Goal: Task Accomplishment & Management: Manage account settings

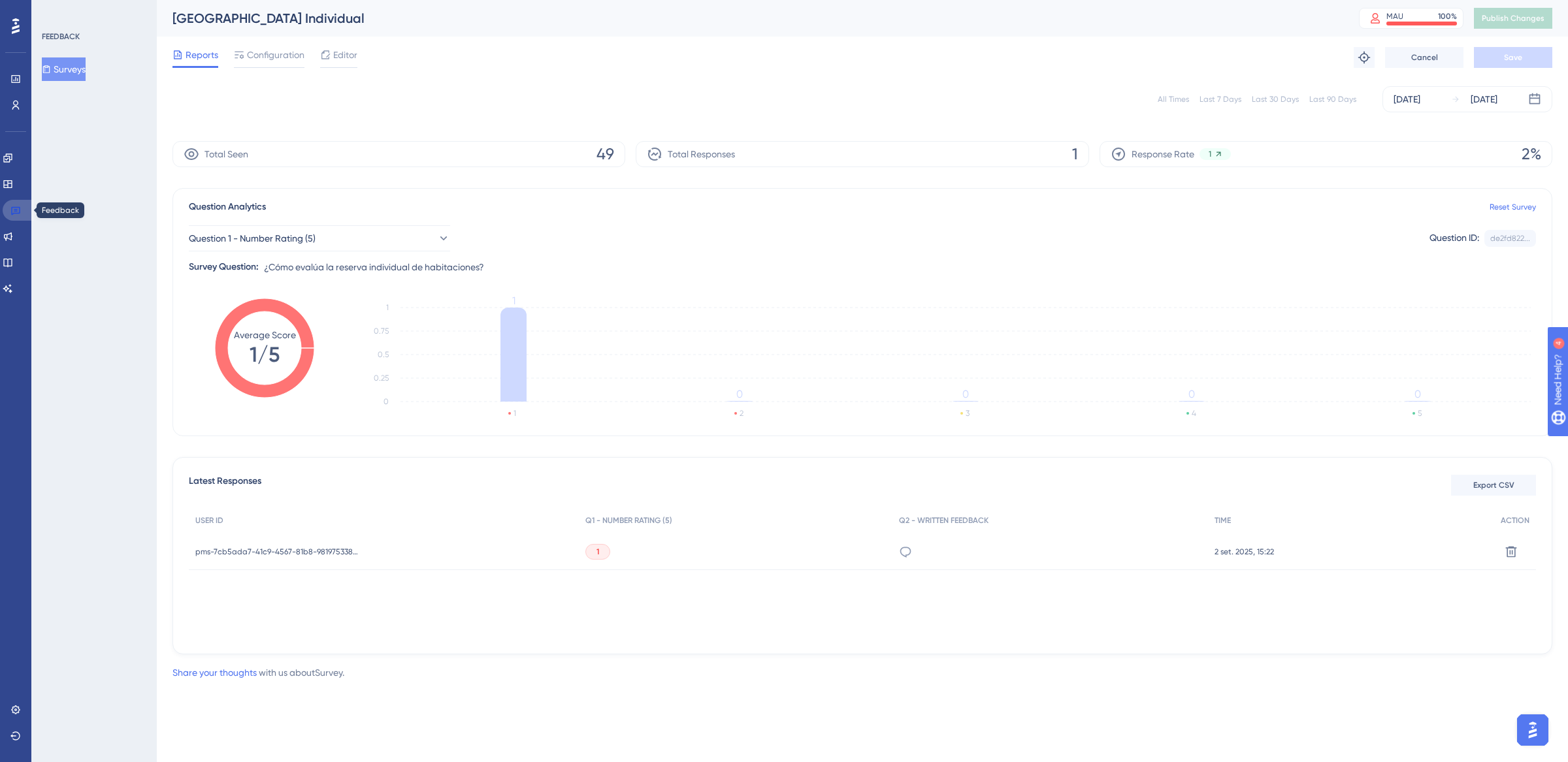
click at [26, 215] on link at bounding box center [18, 210] width 31 height 21
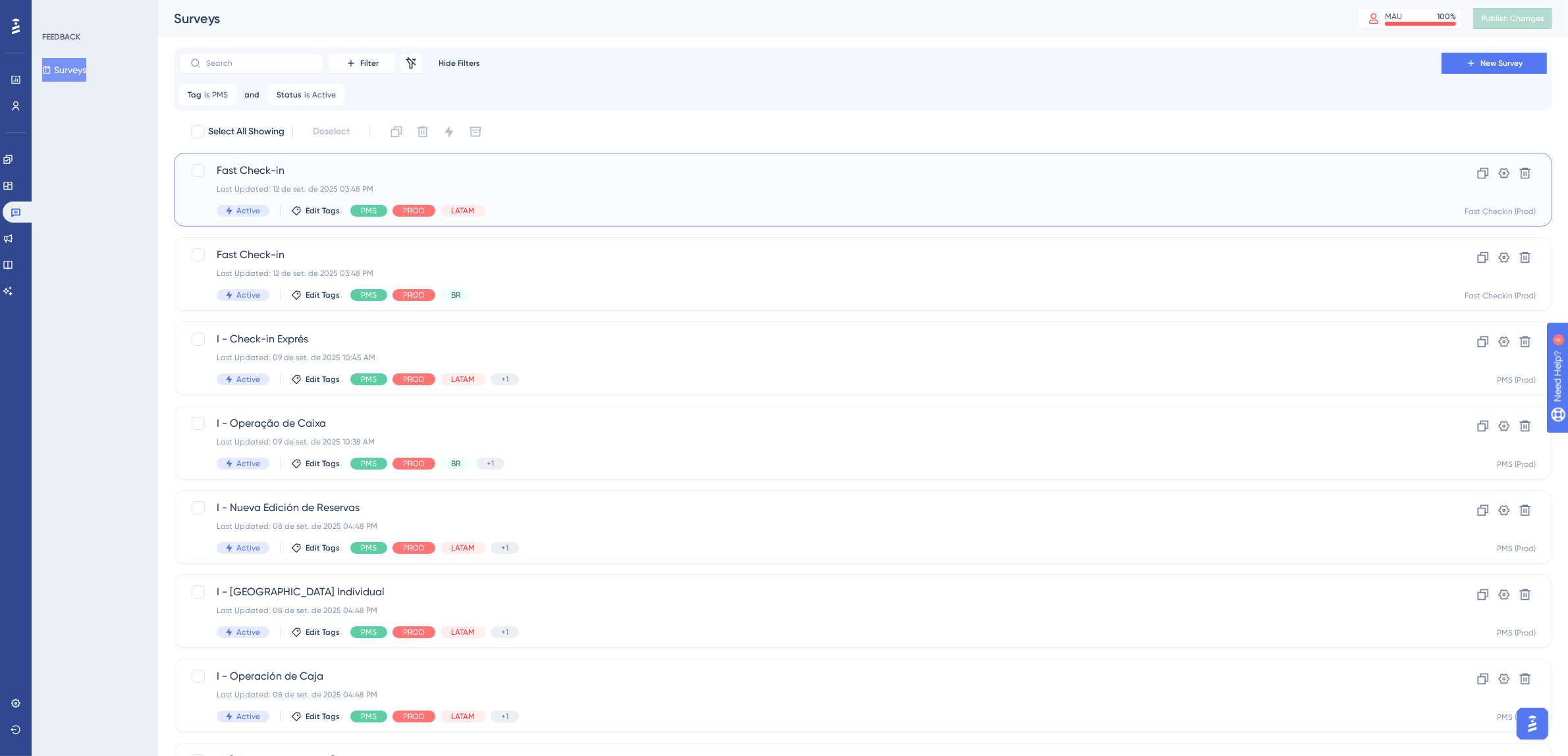
click at [776, 207] on div "Active Edit Tags PMS PROD LATAM" at bounding box center [810, 210] width 1187 height 12
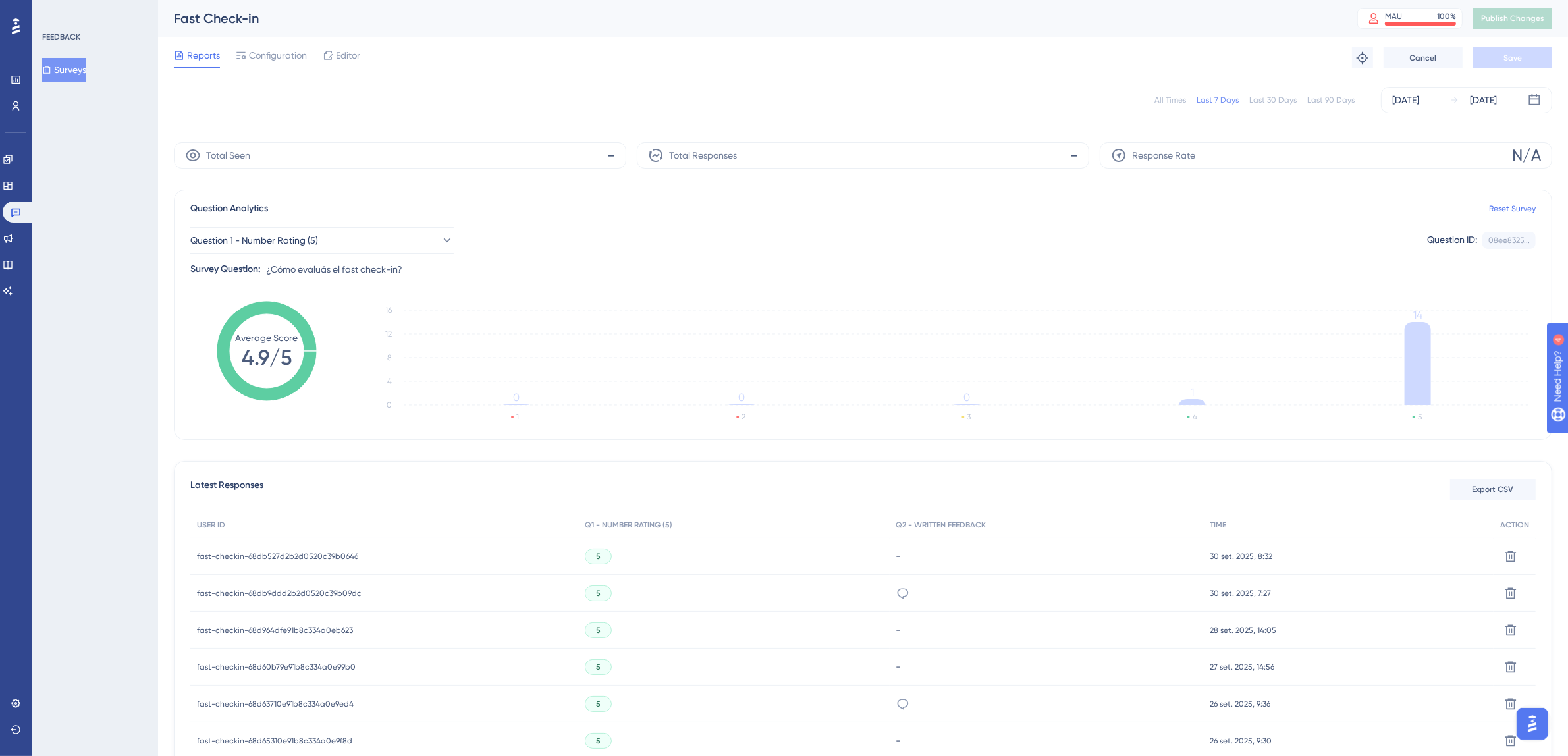
click at [1419, 99] on div "[DATE]" at bounding box center [1405, 100] width 27 height 16
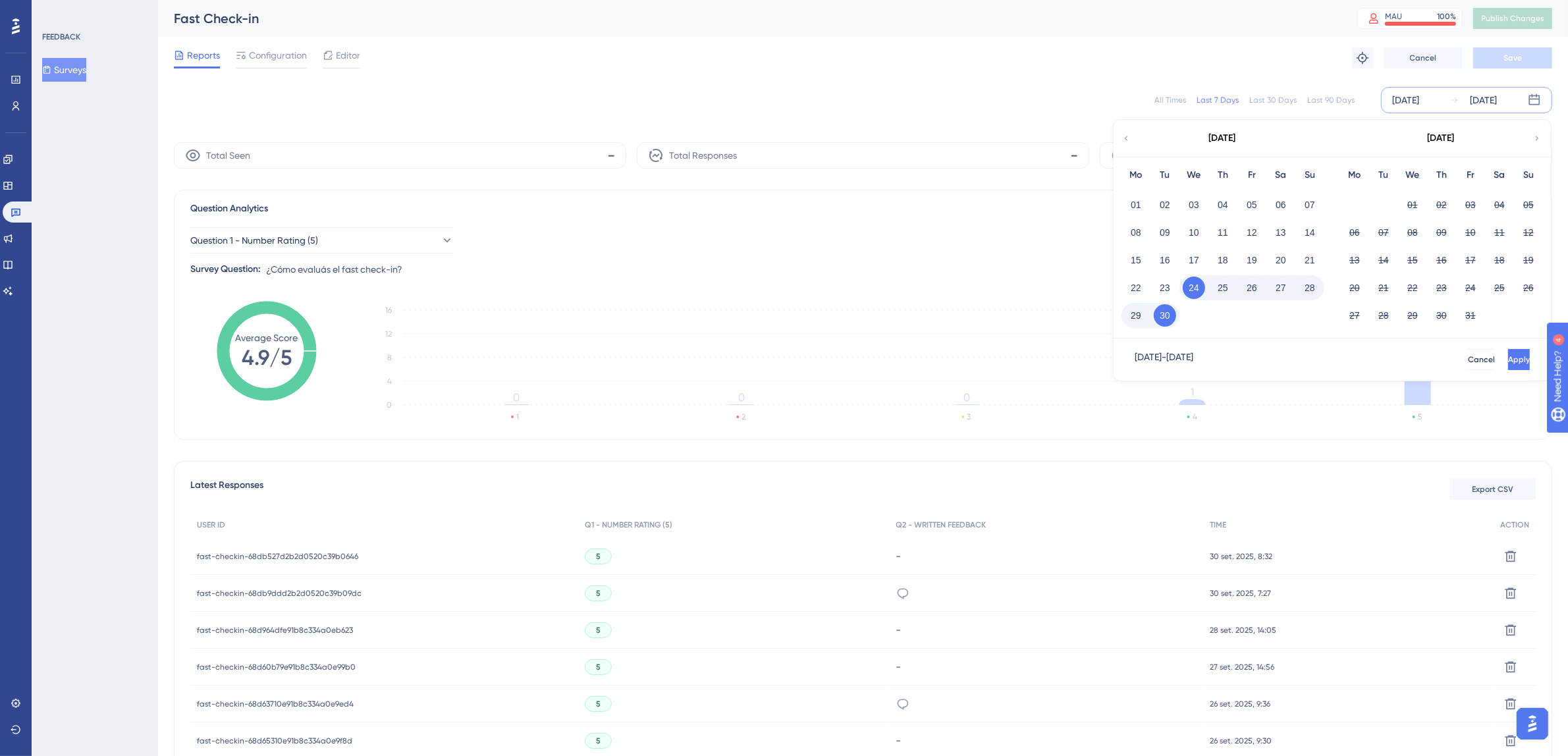
drag, startPoint x: 1132, startPoint y: 264, endPoint x: 1143, endPoint y: 278, distance: 17.8
click at [1132, 264] on button "15" at bounding box center [1136, 260] width 23 height 23
click at [1165, 315] on button "30" at bounding box center [1165, 315] width 23 height 23
click at [1506, 364] on span "Apply" at bounding box center [1517, 359] width 22 height 10
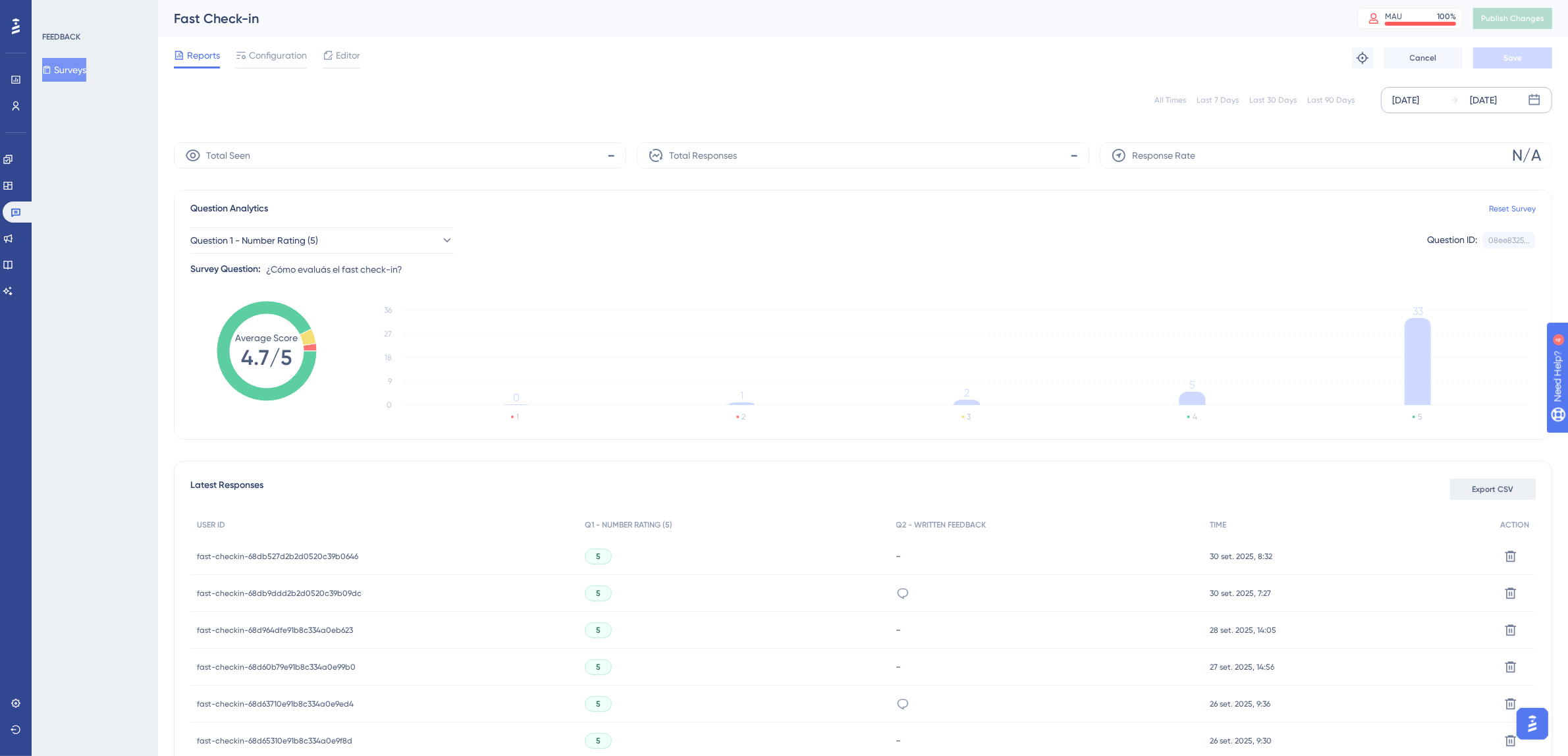
click at [1490, 490] on span "Export CSV" at bounding box center [1493, 489] width 42 height 10
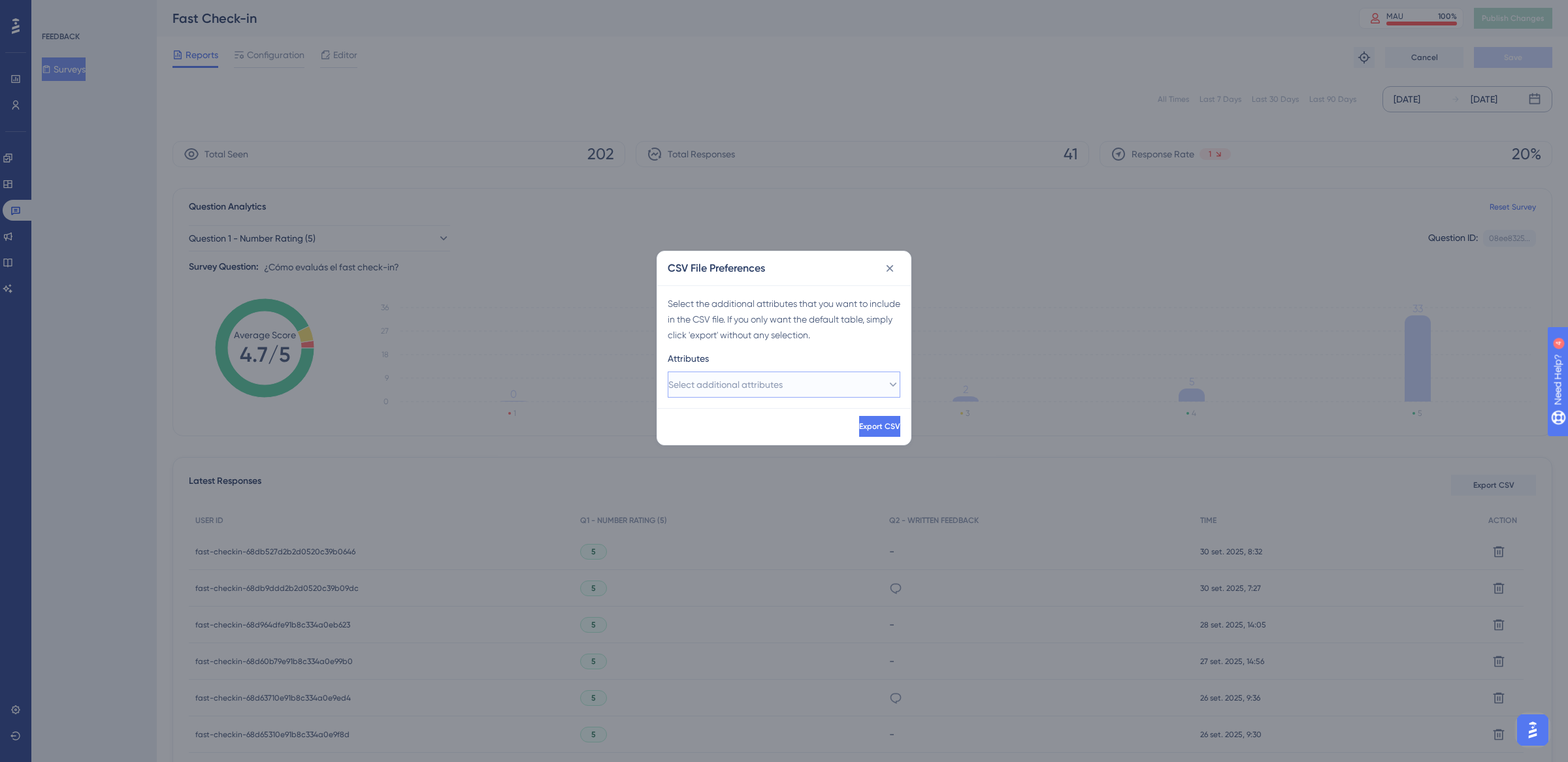
click at [730, 382] on span "Select additional attributes" at bounding box center [726, 384] width 114 height 16
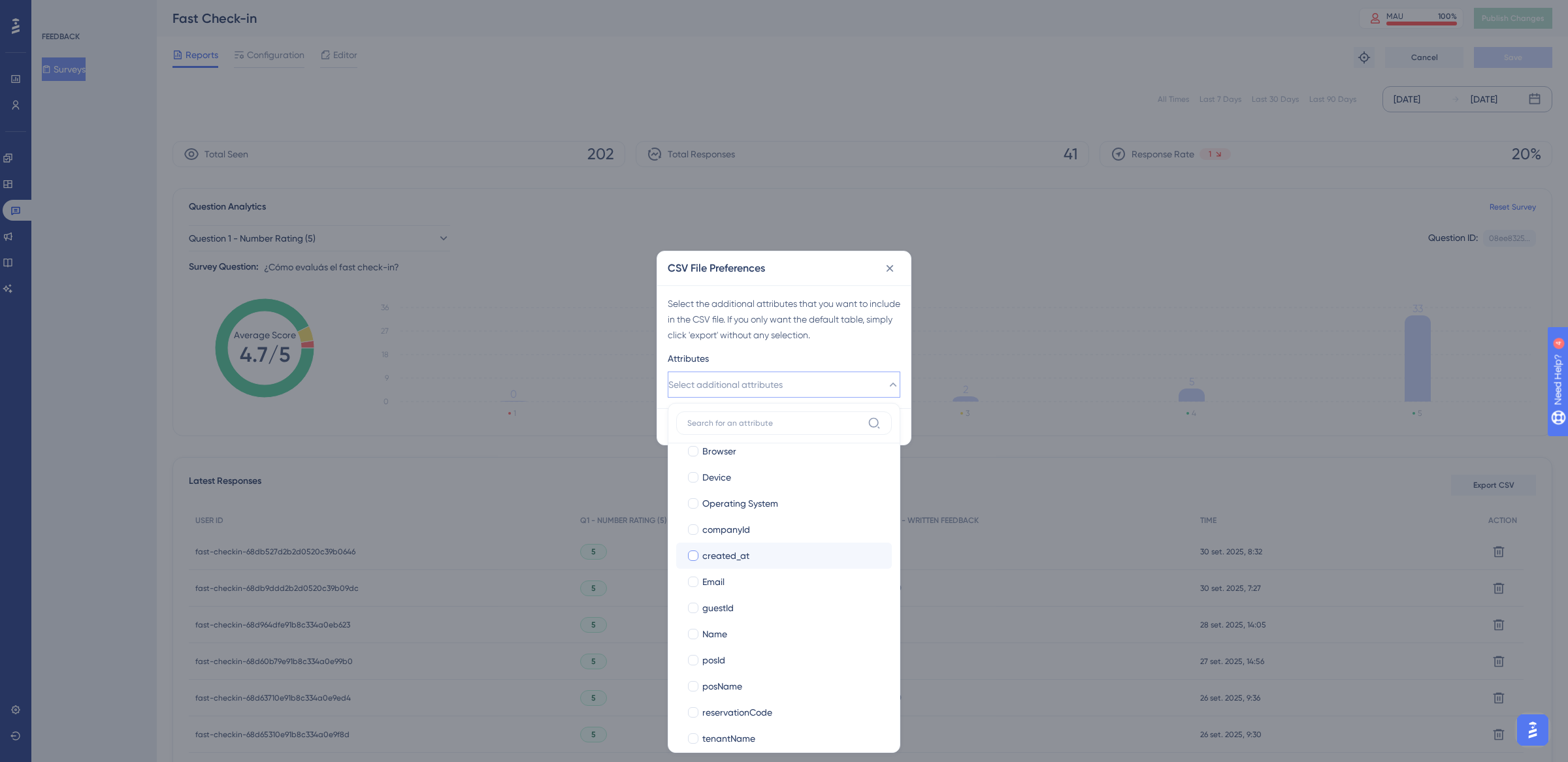
scroll to position [120, 0]
click at [691, 733] on div at bounding box center [693, 736] width 10 height 10
checkbox input "true"
click at [691, 632] on div at bounding box center [693, 632] width 10 height 10
checkbox input "true"
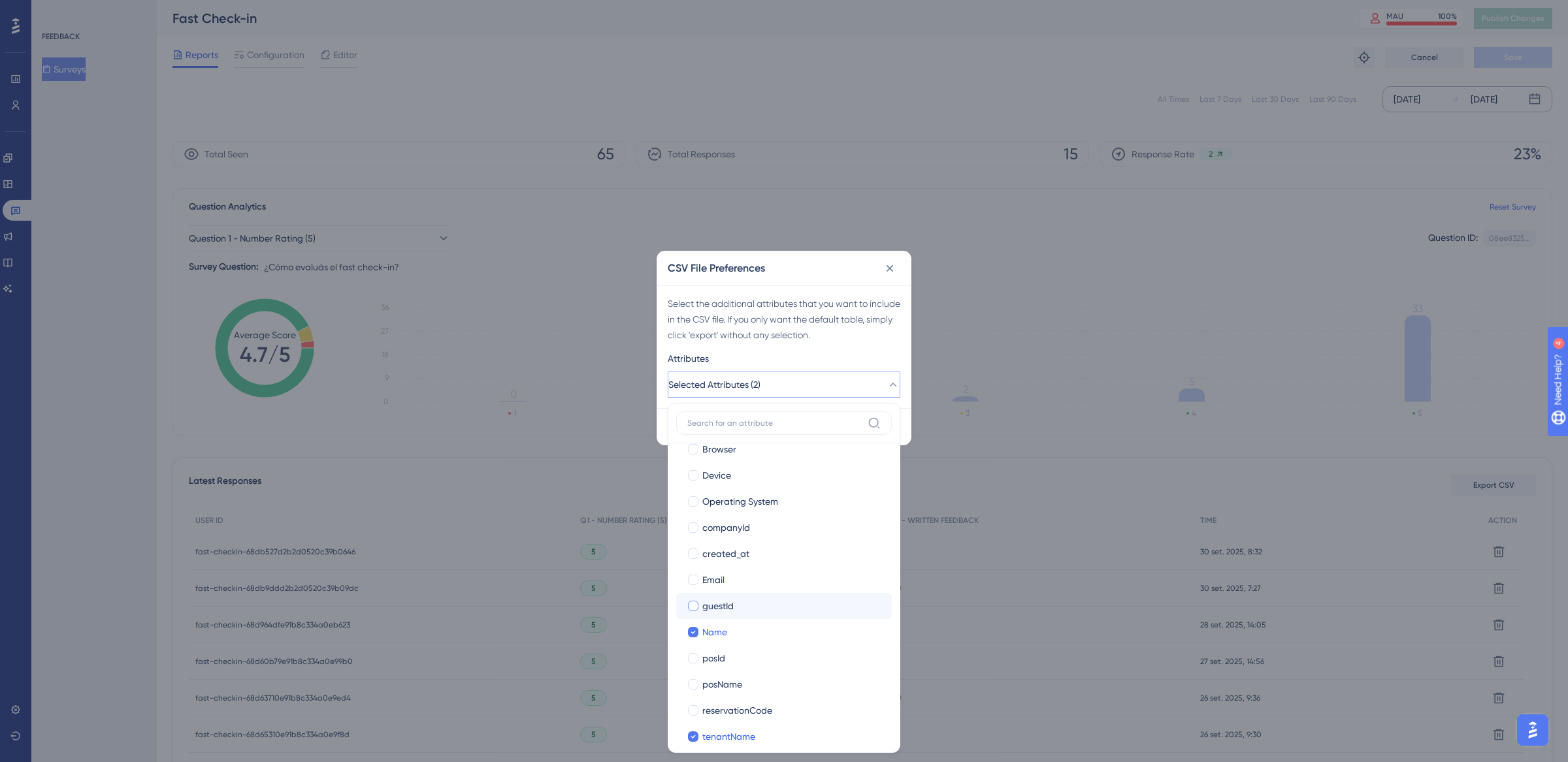
click at [694, 610] on div at bounding box center [693, 606] width 10 height 10
checkbox input "true"
click at [692, 564] on div at bounding box center [693, 566] width 10 height 10
checkbox input "true"
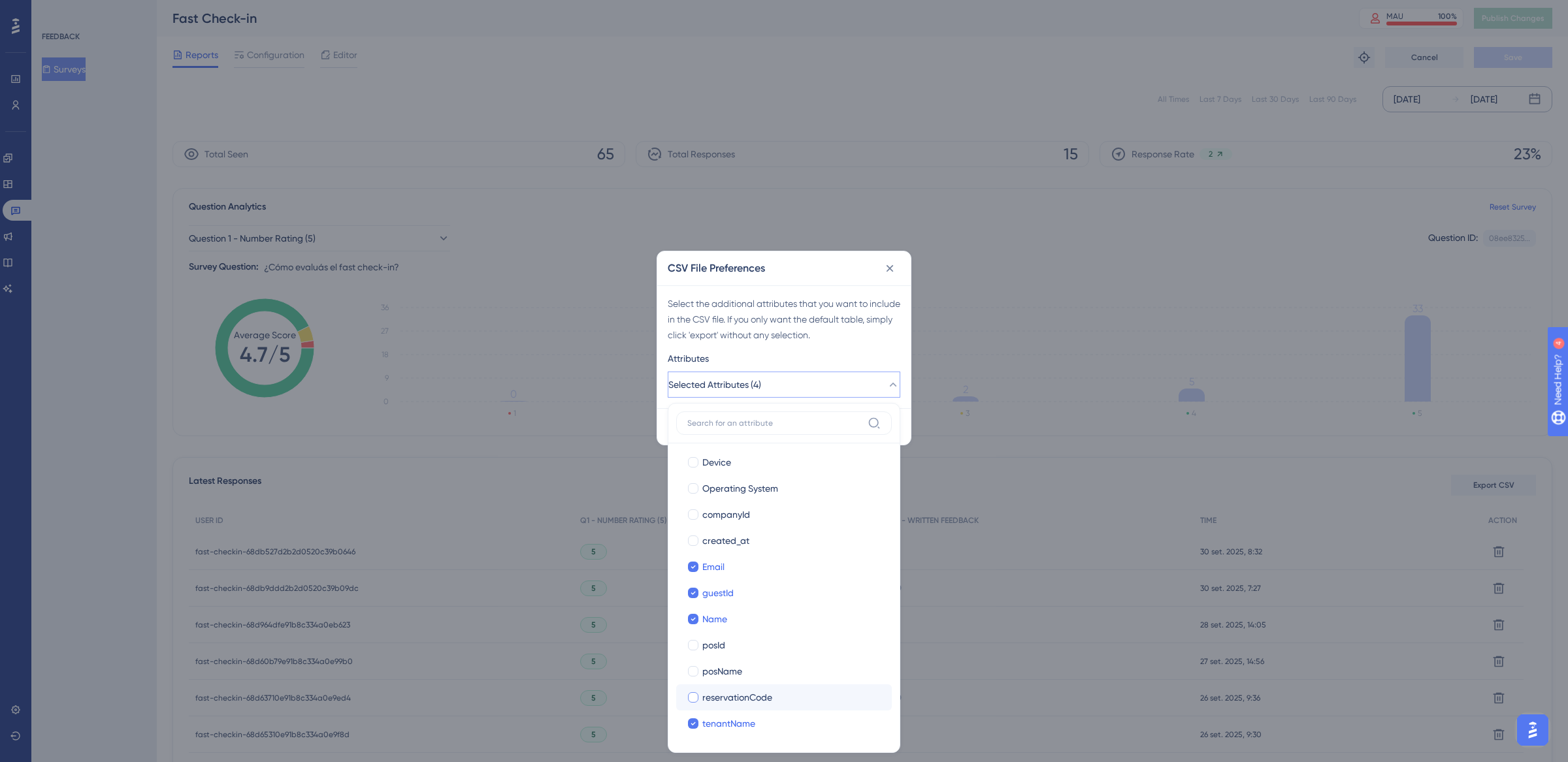
click at [695, 694] on div at bounding box center [693, 697] width 10 height 10
checkbox input "true"
click at [696, 672] on div at bounding box center [693, 671] width 10 height 10
checkbox input "true"
click at [695, 642] on div at bounding box center [693, 645] width 10 height 10
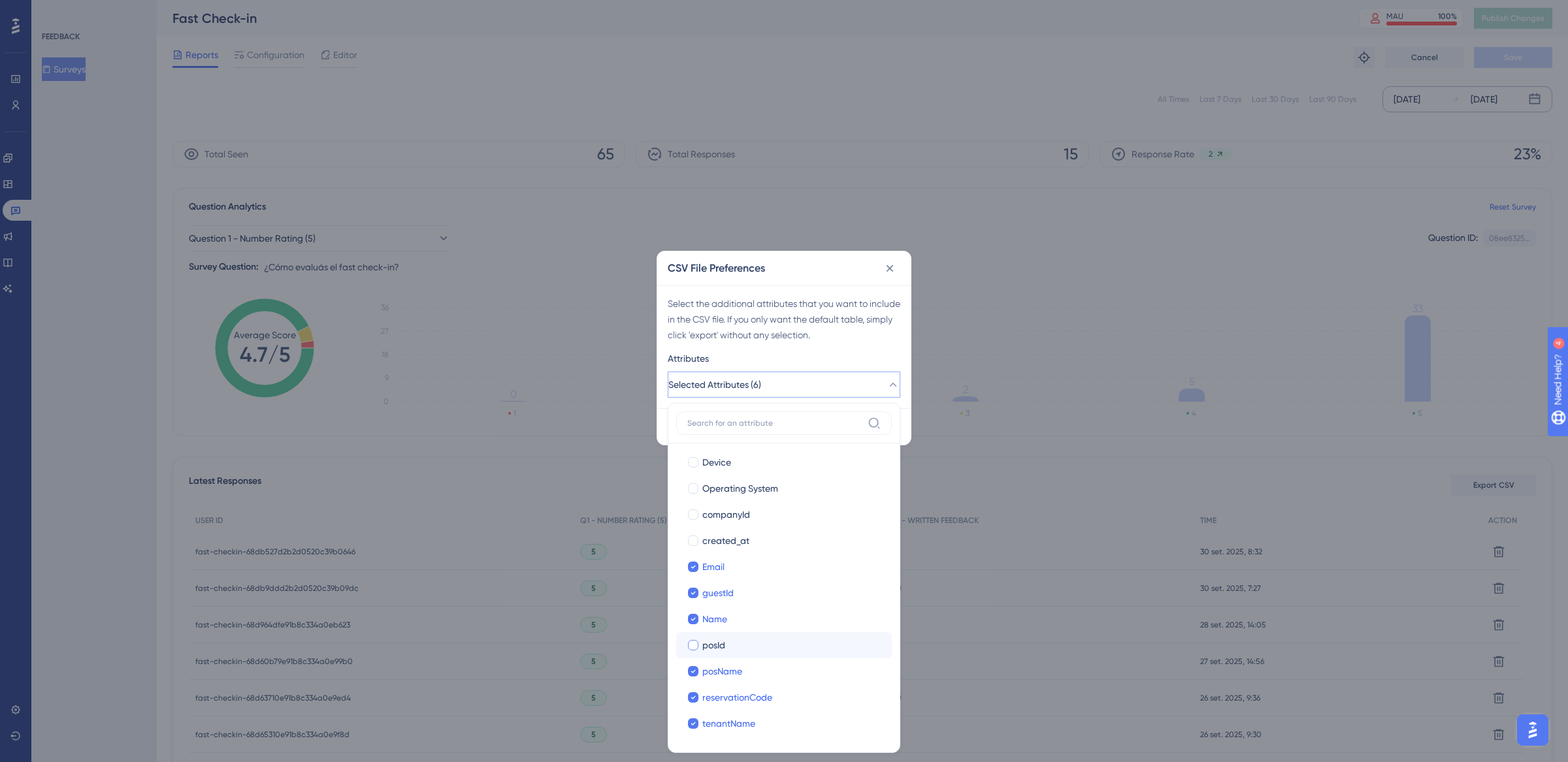
checkbox input "true"
click at [881, 342] on div "Select the additional attributes that you want to include in the CSV file. If y…" at bounding box center [784, 319] width 232 height 47
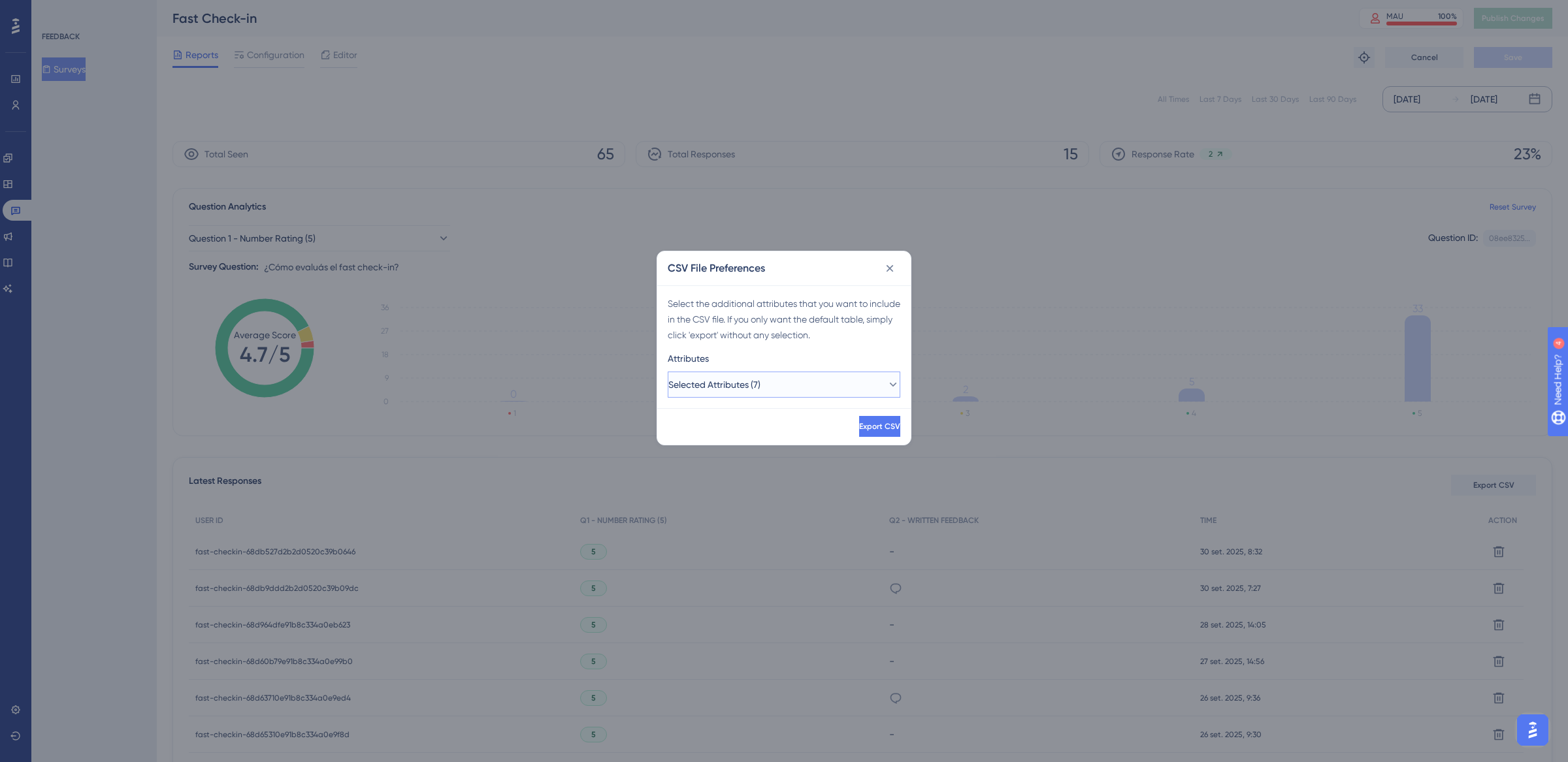
click at [887, 378] on icon at bounding box center [893, 384] width 13 height 13
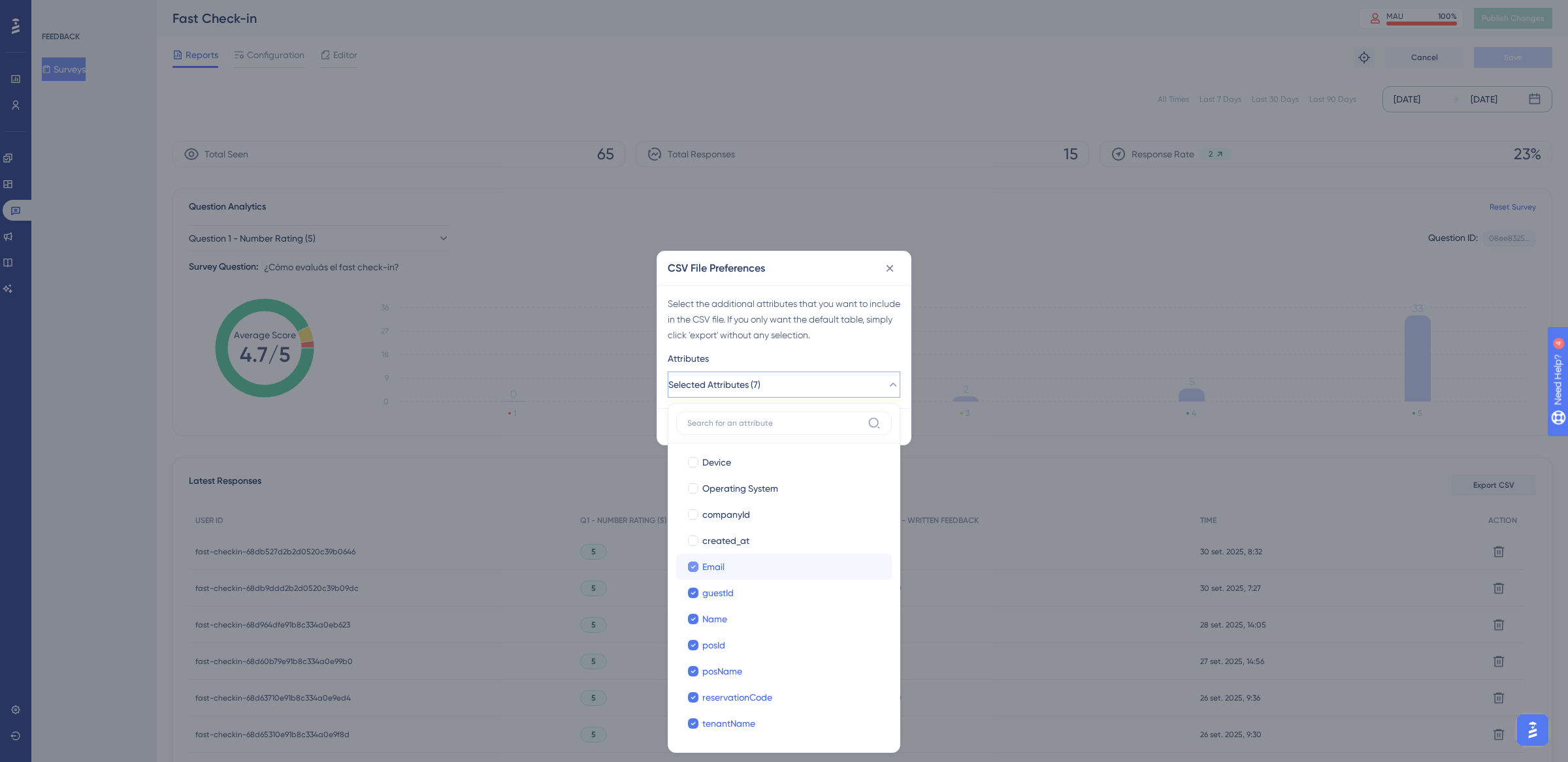
click at [697, 567] on div at bounding box center [693, 566] width 10 height 10
checkbox input "false"
click at [694, 616] on icon at bounding box center [694, 619] width 5 height 9
checkbox input "false"
click at [691, 562] on div at bounding box center [693, 566] width 10 height 10
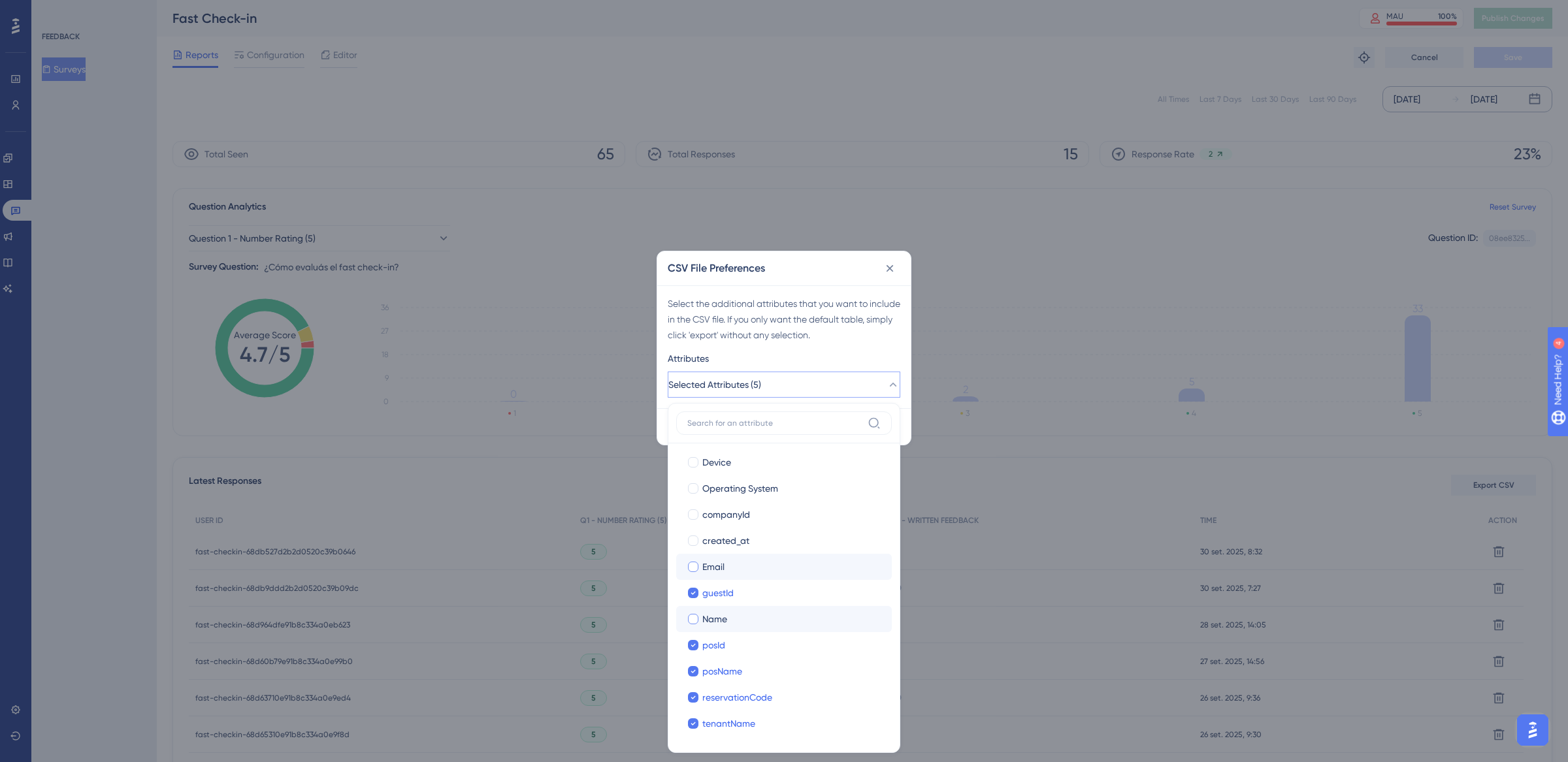
checkbox input "true"
click at [694, 617] on div at bounding box center [693, 619] width 10 height 10
checkbox input "true"
click at [889, 351] on div "Attributes" at bounding box center [784, 361] width 232 height 21
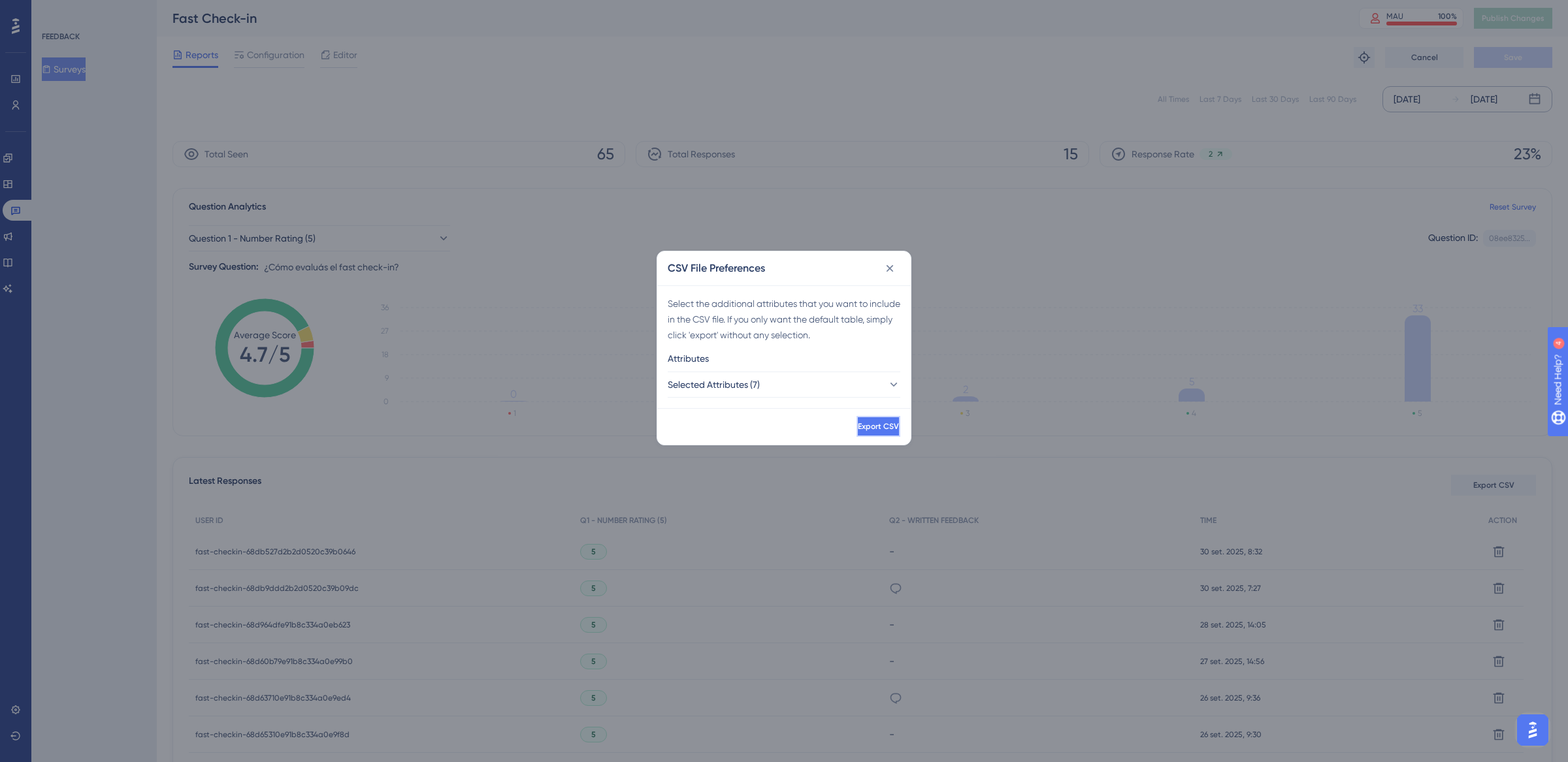
click at [883, 427] on button "Export CSV" at bounding box center [878, 427] width 43 height 21
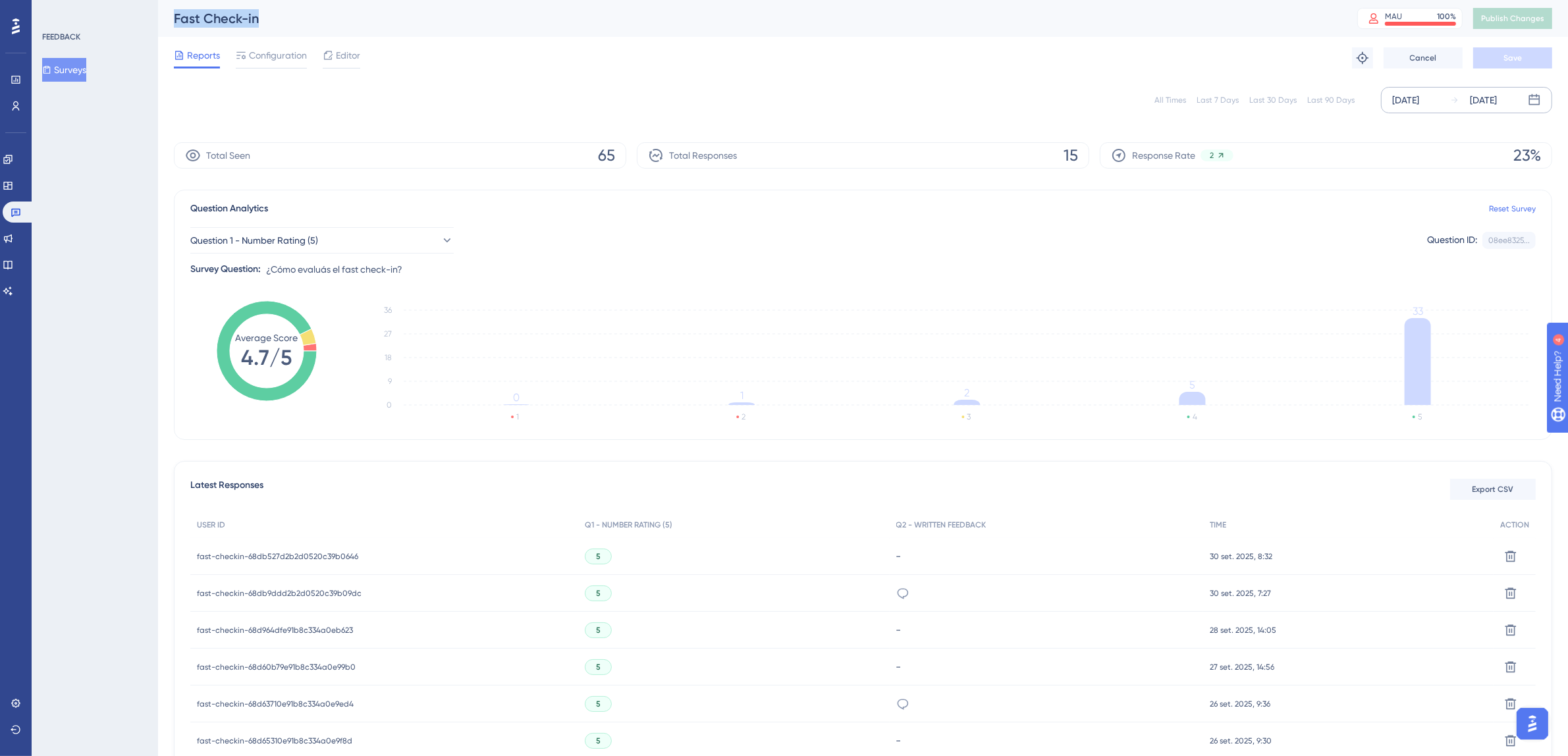
drag, startPoint x: 281, startPoint y: 21, endPoint x: 165, endPoint y: 21, distance: 116.0
click at [165, 21] on div "Fast Check-in MAU 100 % Click to see add-on and upgrade options Publish Changes" at bounding box center [863, 18] width 1410 height 37
copy div "Fast Check-in"
click at [17, 211] on icon at bounding box center [15, 213] width 9 height 9
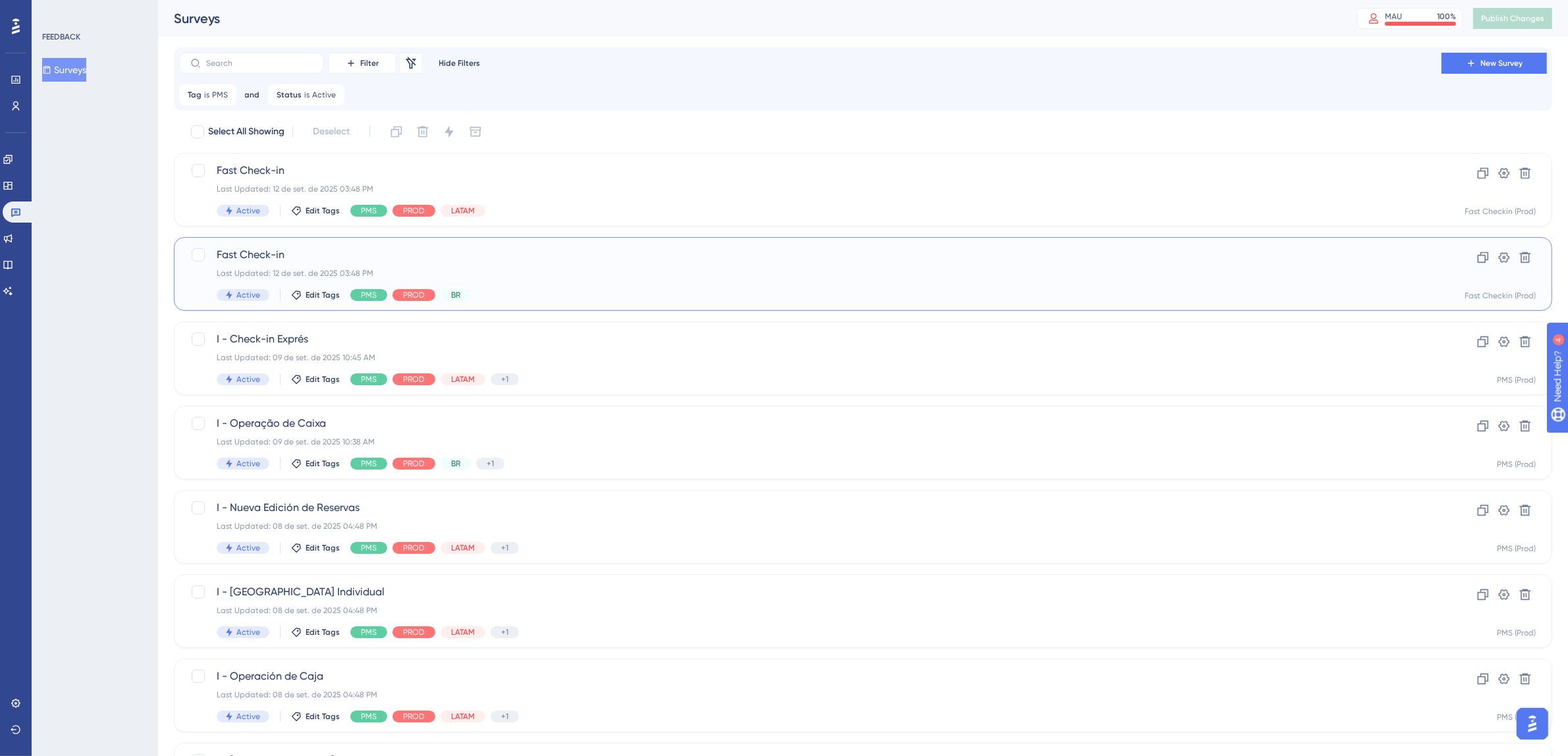
click at [659, 279] on div "Fast Check-in Last Updated: 12 de set. de 2025 03:48 PM Active Edit Tags PMS PR…" at bounding box center [810, 274] width 1187 height 54
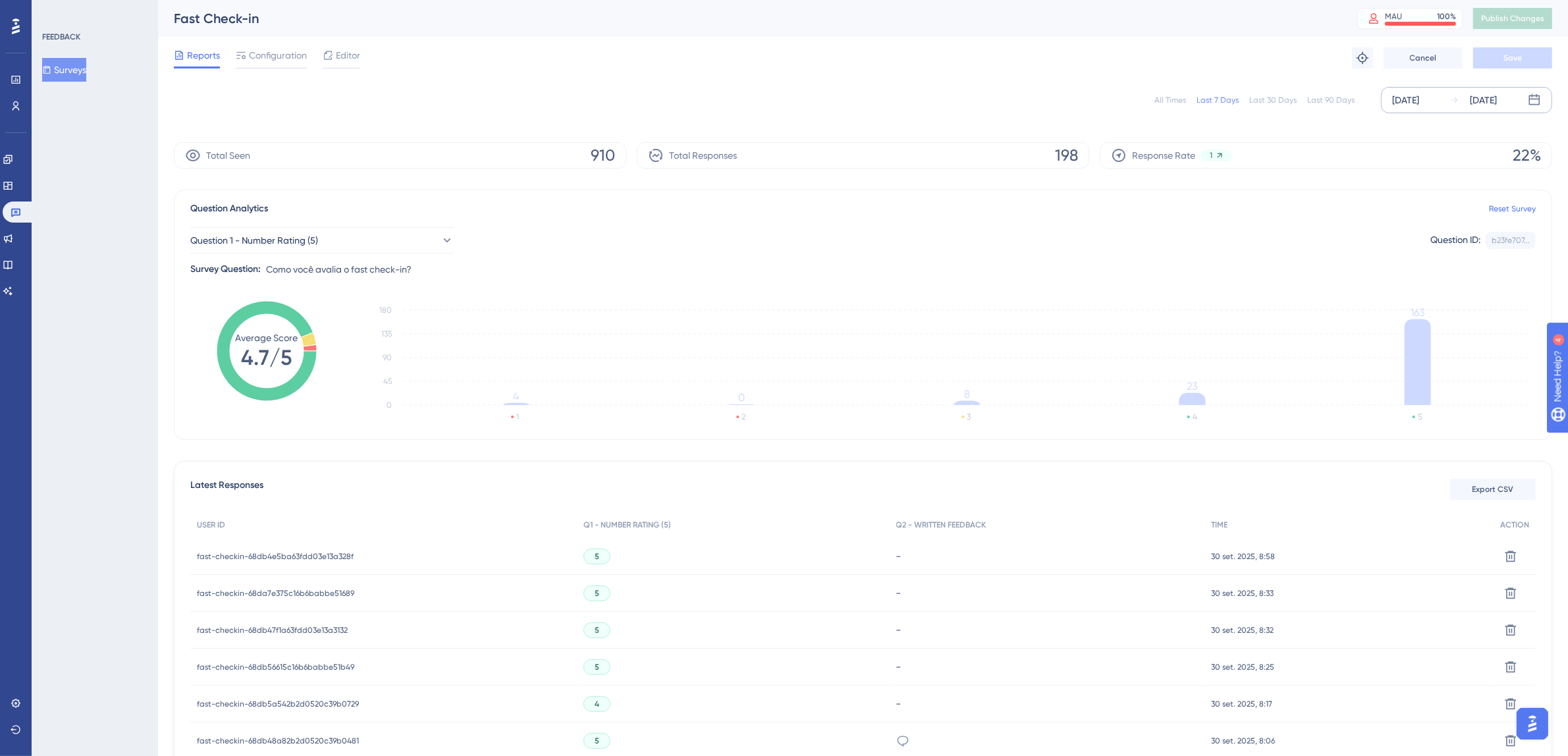
click at [1415, 100] on div "[DATE]" at bounding box center [1405, 100] width 27 height 16
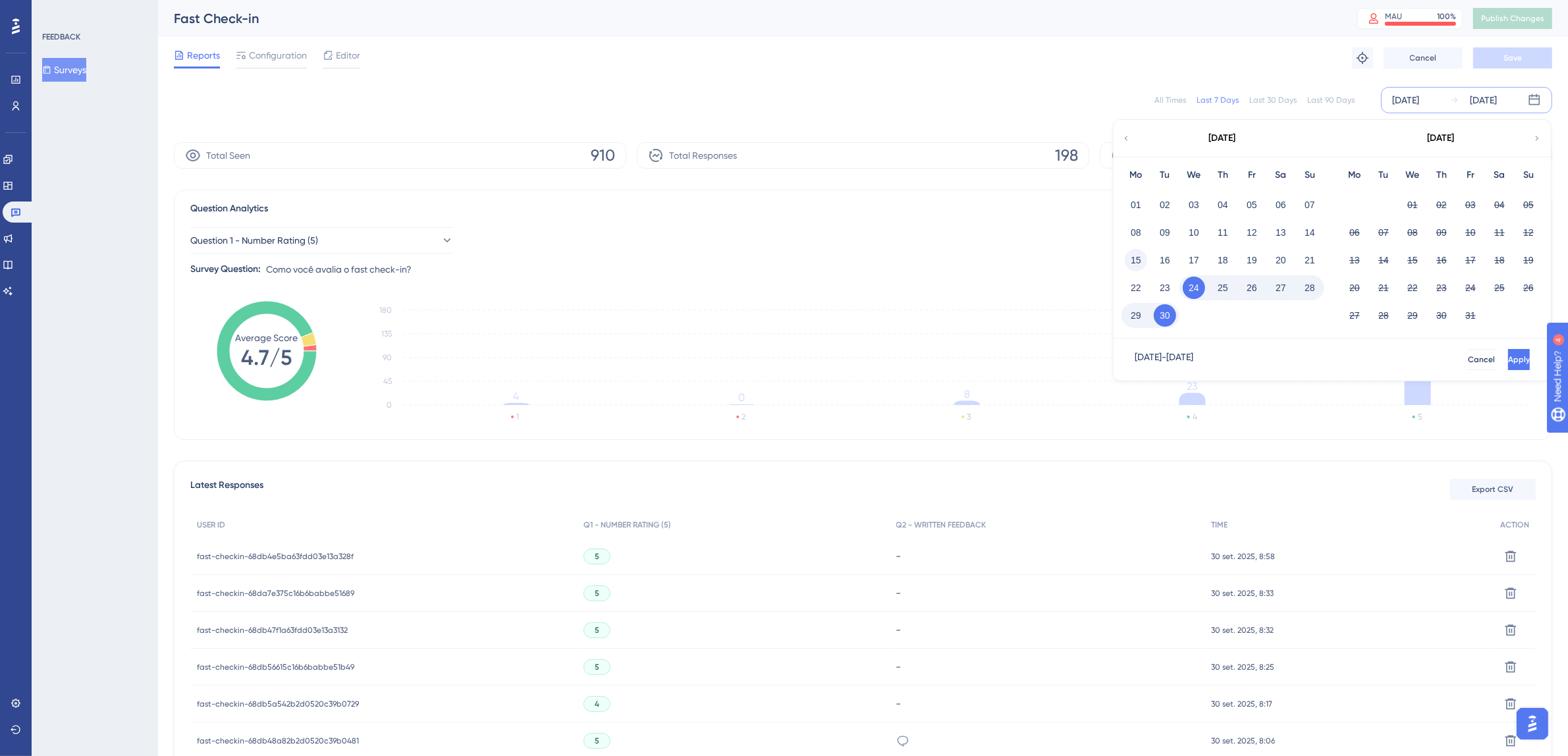
click at [1140, 259] on button "15" at bounding box center [1136, 260] width 23 height 23
click at [1163, 316] on button "30" at bounding box center [1165, 315] width 23 height 23
click at [1511, 356] on button "Apply" at bounding box center [1517, 360] width 25 height 21
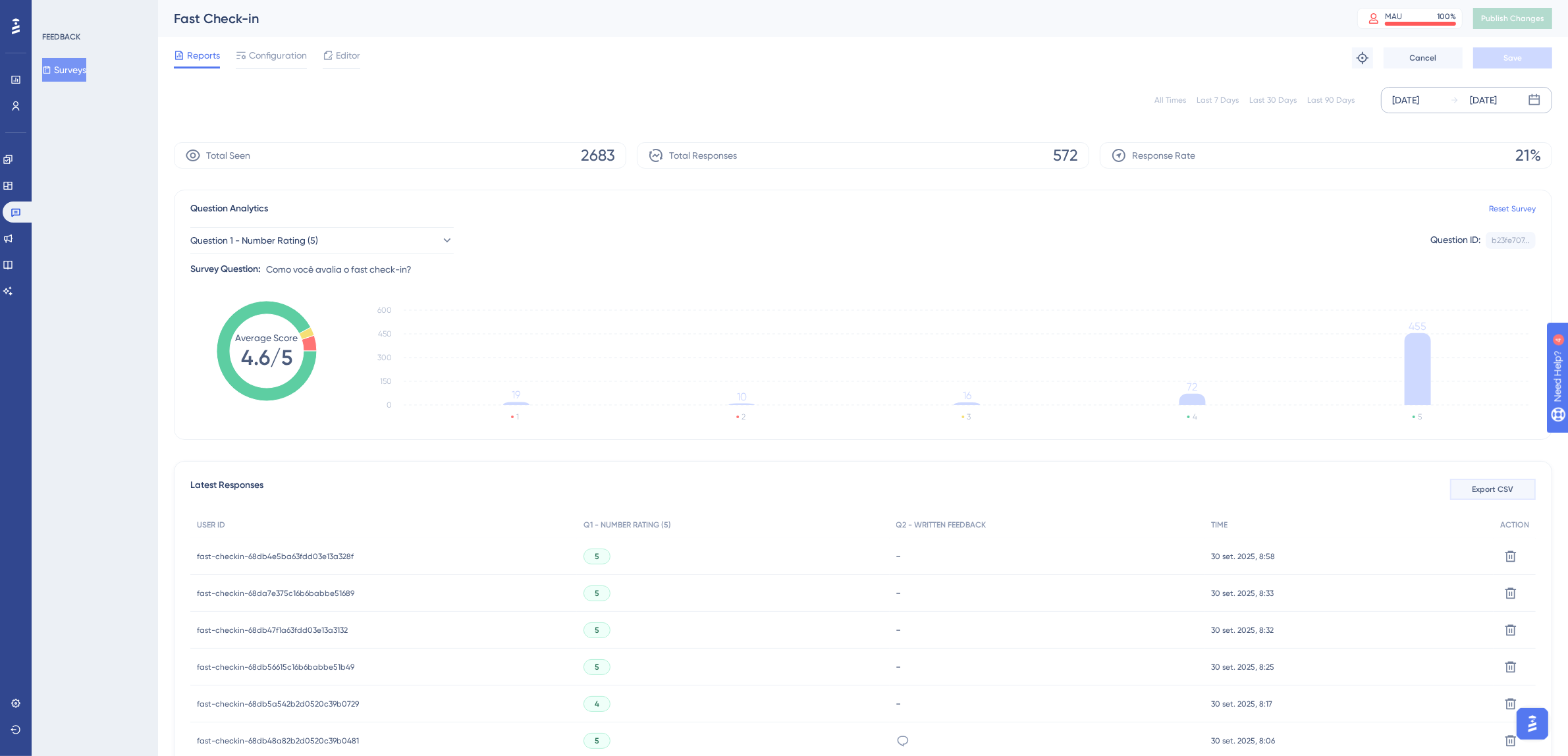
click at [1482, 490] on span "Export CSV" at bounding box center [1493, 489] width 42 height 10
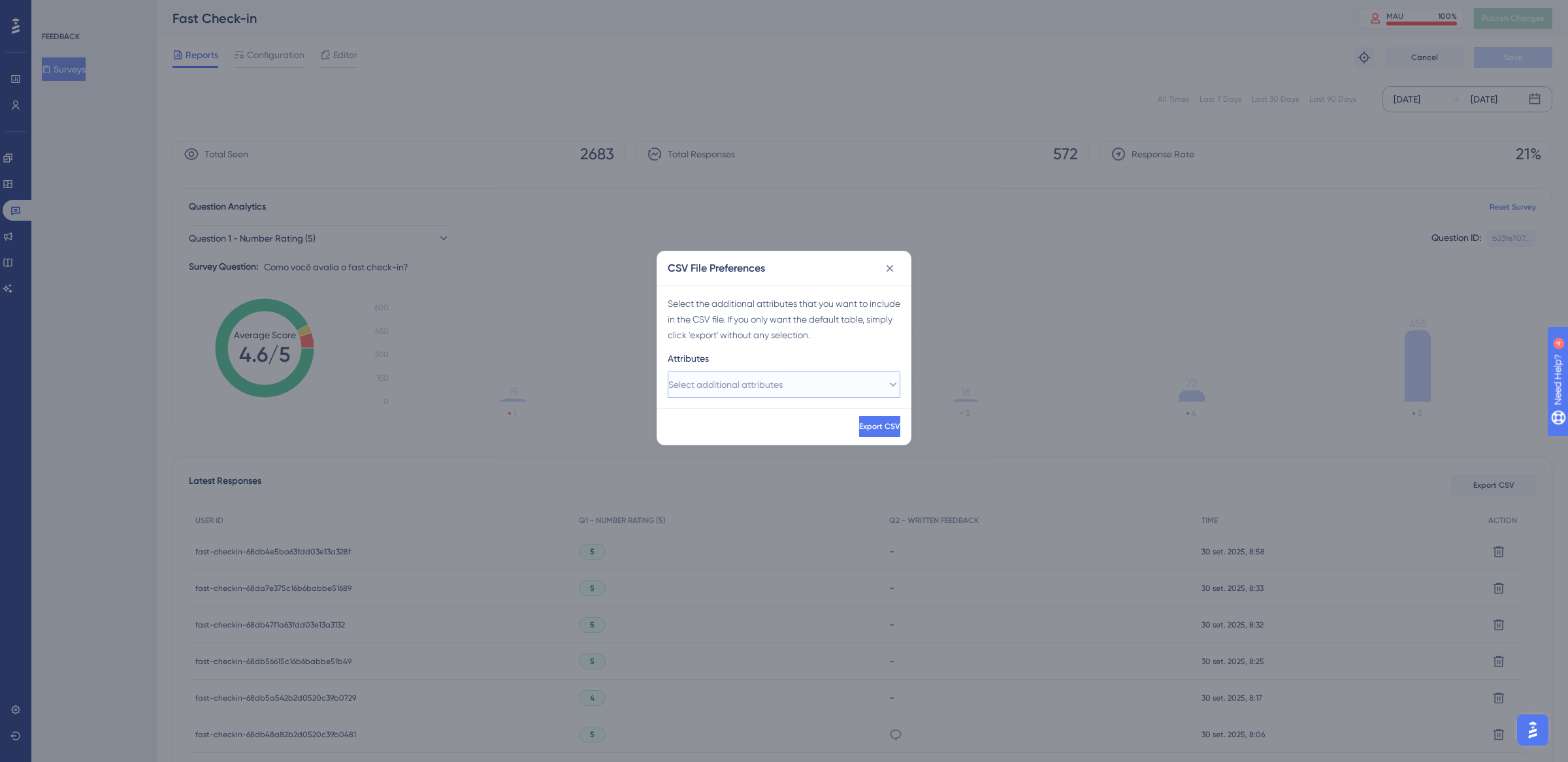
click at [742, 388] on span "Select additional attributes" at bounding box center [726, 384] width 114 height 16
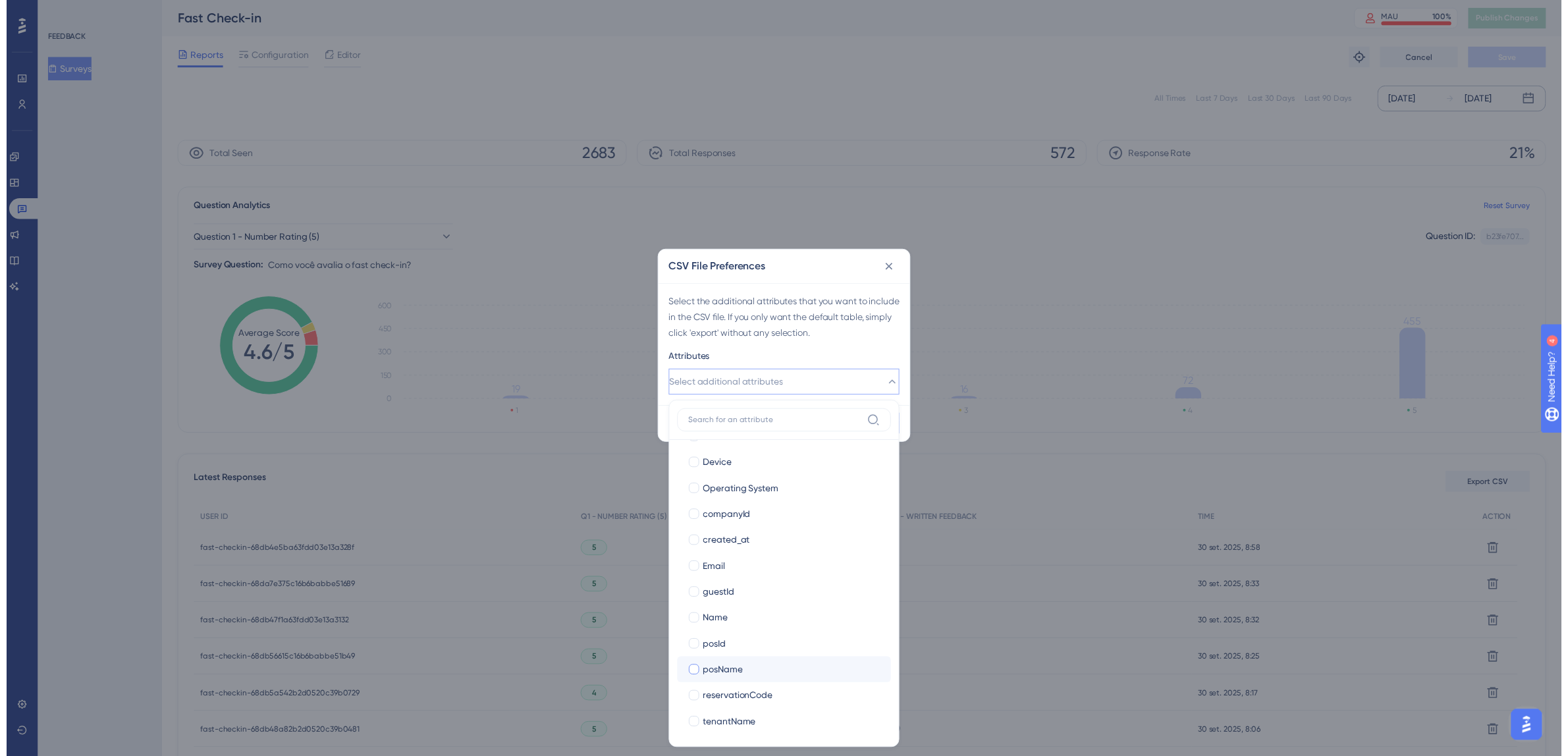
scroll to position [134, 0]
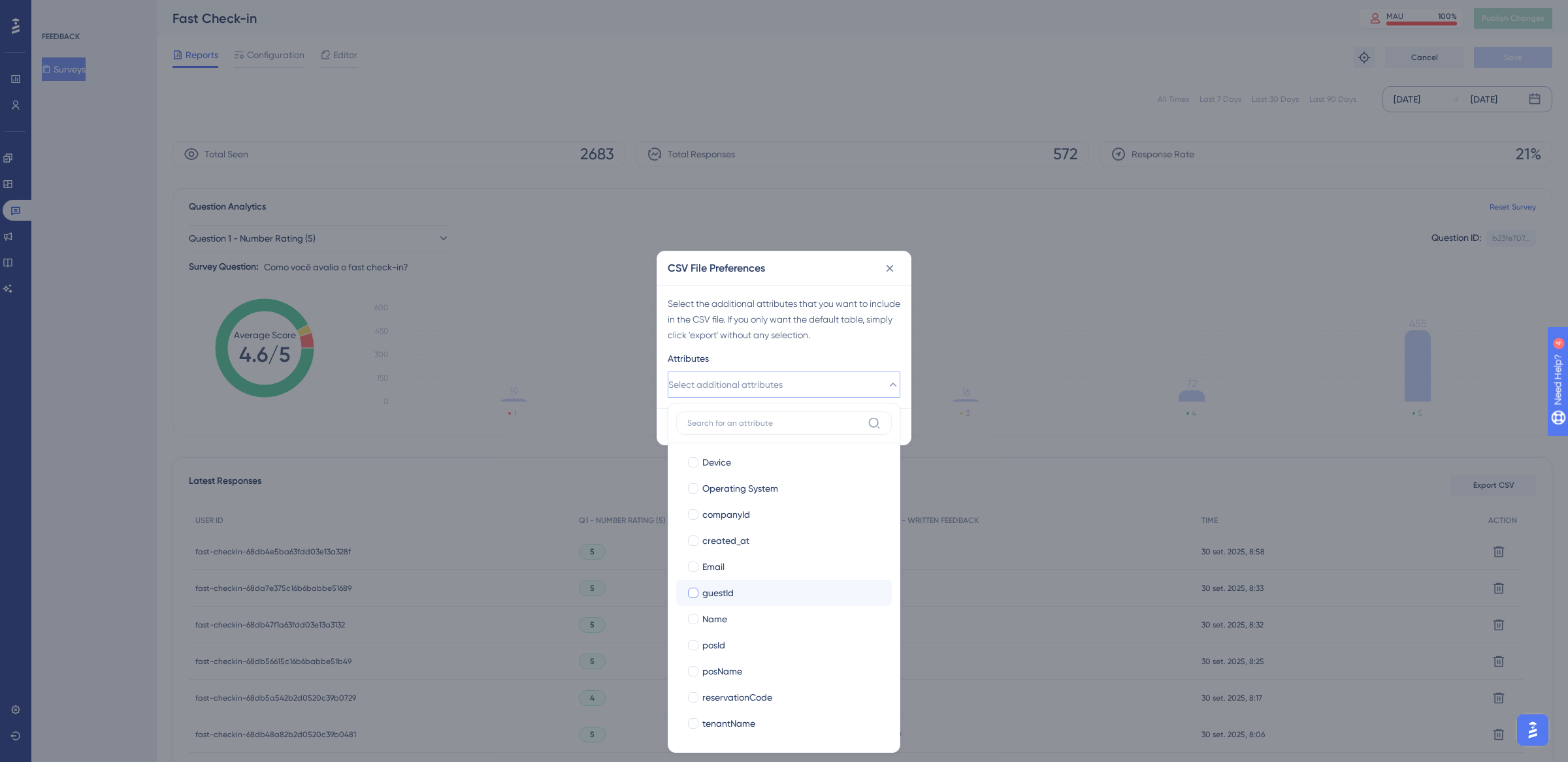
drag, startPoint x: 688, startPoint y: 569, endPoint x: 696, endPoint y: 581, distance: 14.4
click at [688, 569] on div at bounding box center [693, 566] width 10 height 10
checkbox input "true"
click at [694, 592] on div at bounding box center [693, 593] width 10 height 10
checkbox input "true"
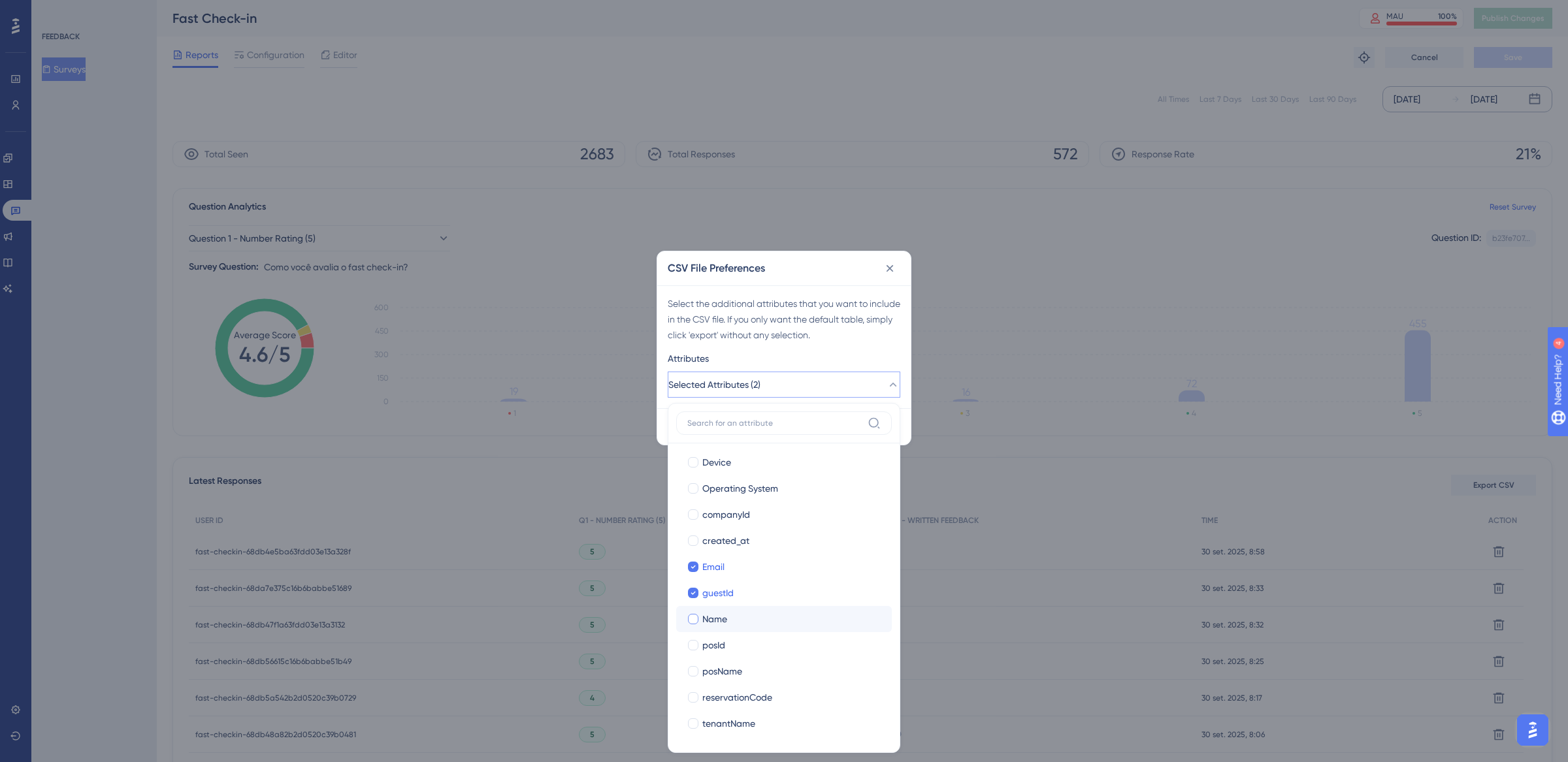
click at [694, 616] on div at bounding box center [693, 619] width 10 height 10
checkbox input "true"
click at [696, 646] on div at bounding box center [693, 645] width 10 height 10
checkbox input "true"
click at [694, 668] on div at bounding box center [693, 671] width 10 height 10
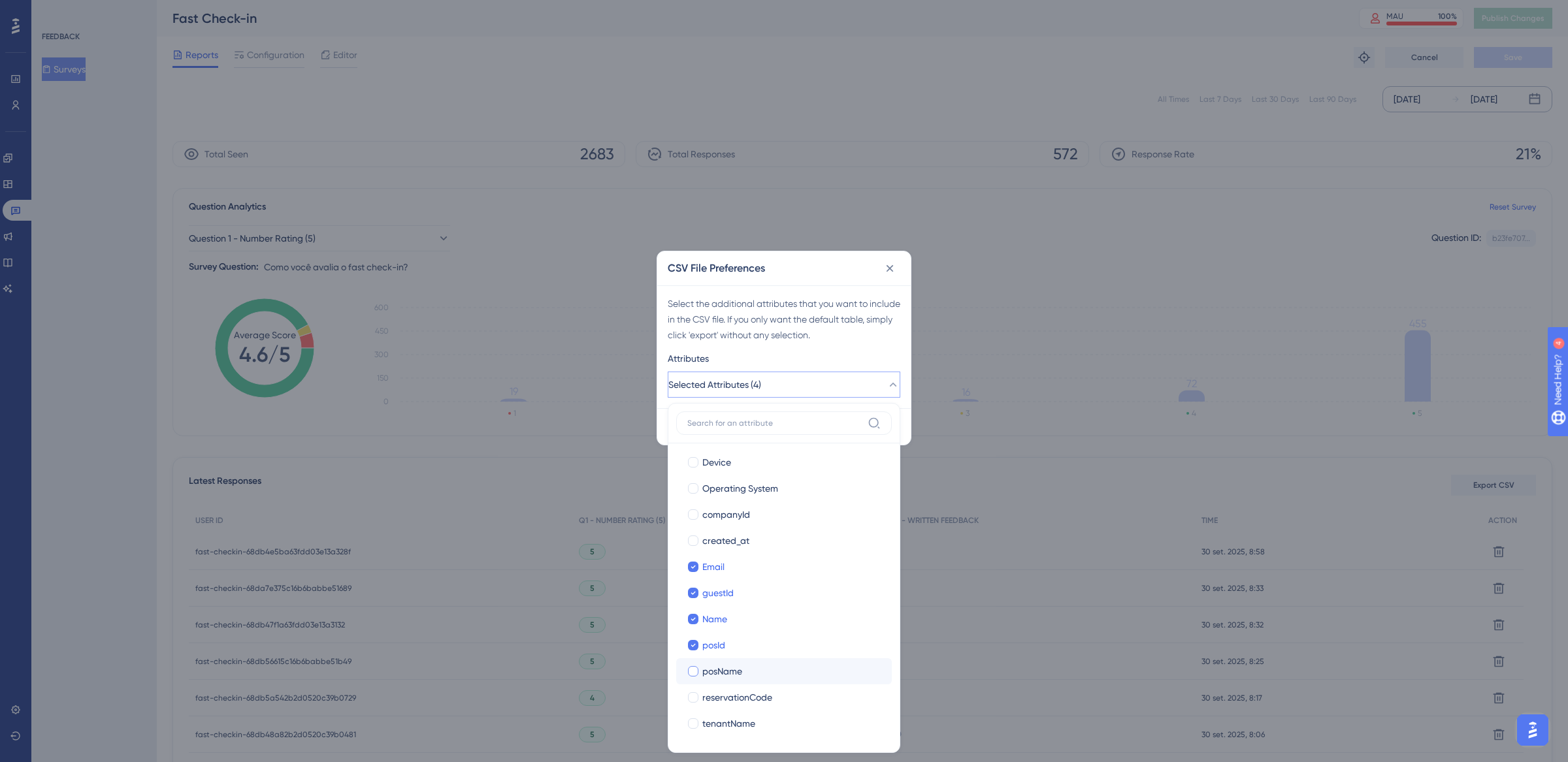
checkbox input "true"
click at [695, 700] on div at bounding box center [693, 697] width 10 height 10
checkbox input "true"
click at [696, 726] on div at bounding box center [693, 723] width 10 height 10
checkbox input "true"
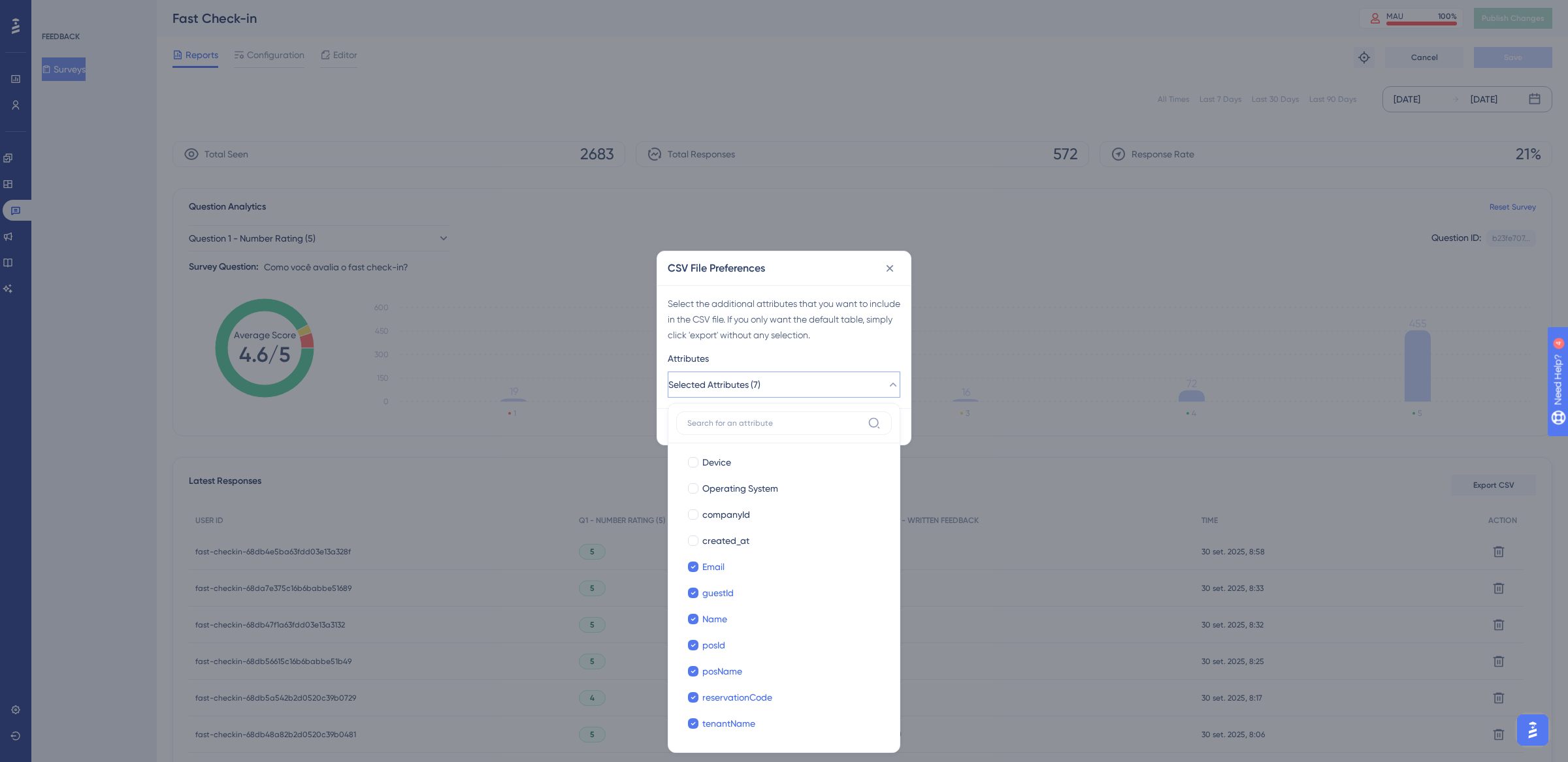
click at [859, 350] on div "Attributes" at bounding box center [784, 361] width 232 height 21
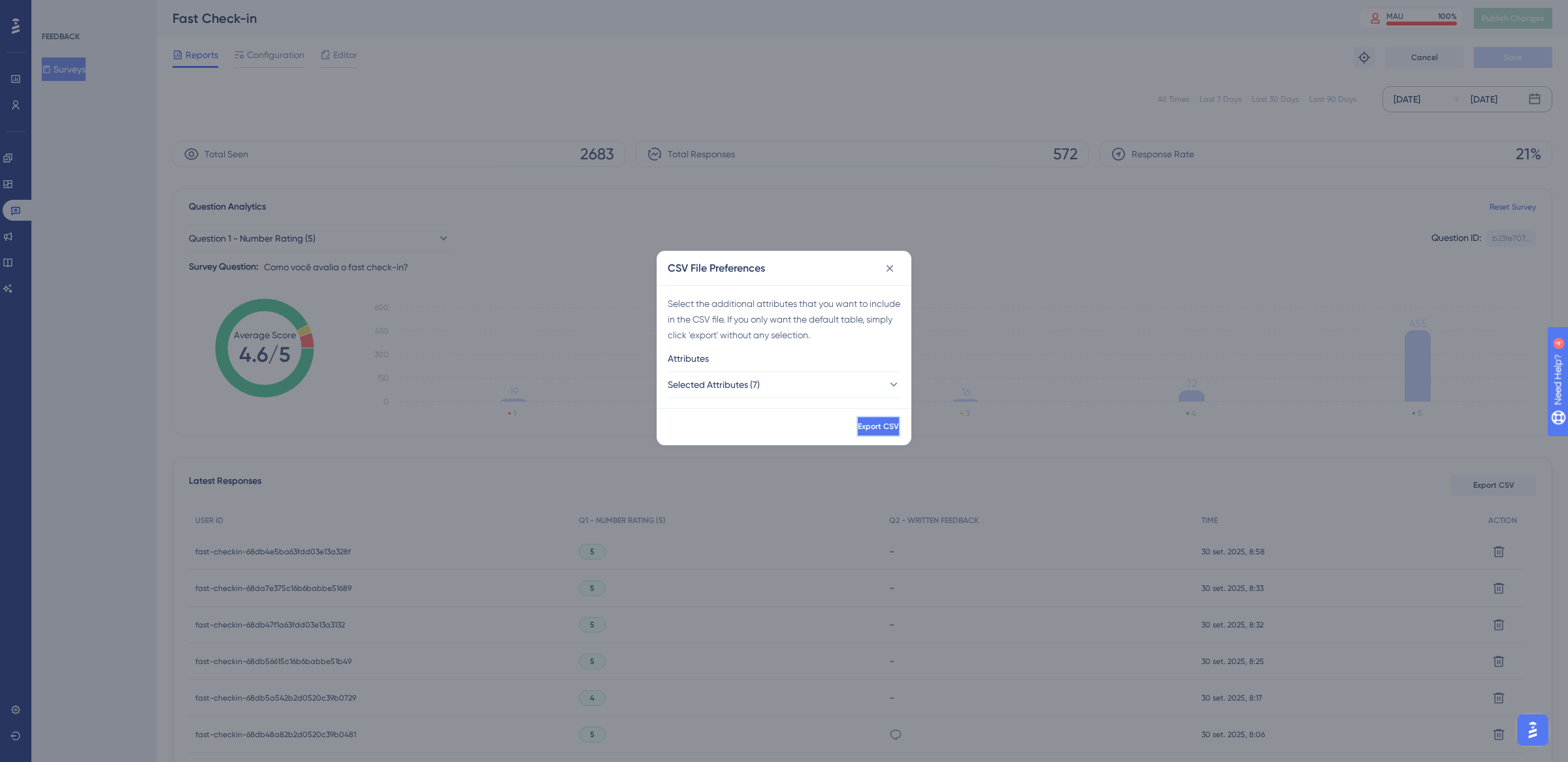
click at [858, 422] on span "Export CSV" at bounding box center [878, 426] width 41 height 10
